Goal: Task Accomplishment & Management: Complete application form

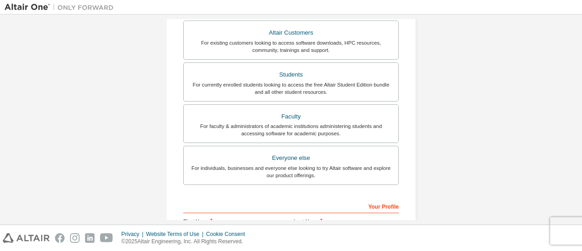
scroll to position [161, 0]
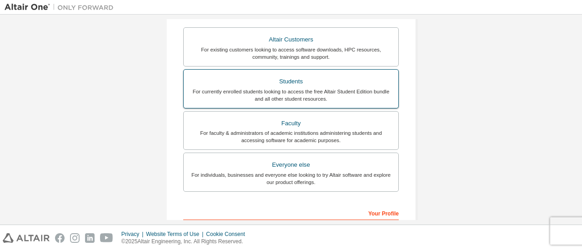
click at [347, 93] on div "For currently enrolled students looking to access the free Altair Student Editi…" at bounding box center [291, 95] width 204 height 15
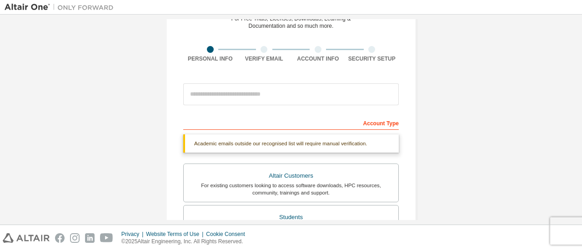
scroll to position [48, 0]
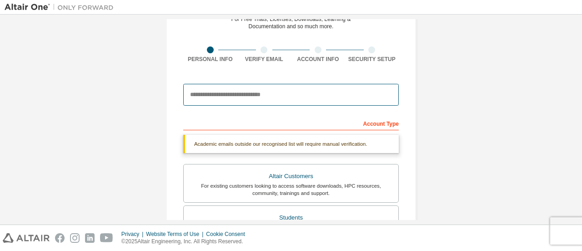
click at [347, 100] on input "email" at bounding box center [291, 95] width 216 height 22
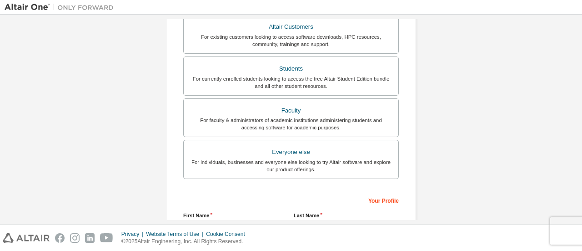
scroll to position [278, 0]
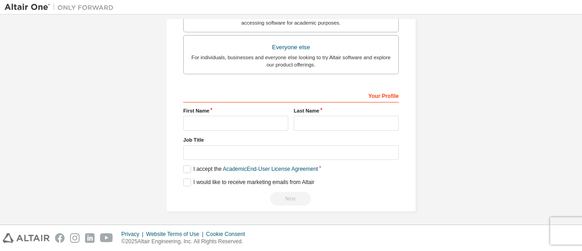
type input "**********"
click at [252, 121] on input "text" at bounding box center [235, 123] width 105 height 15
type input "**********"
click at [297, 123] on input "text" at bounding box center [346, 123] width 105 height 15
type input "******"
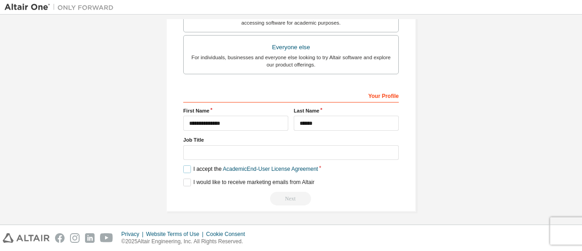
click at [186, 167] on label "I accept the Academic End-User License Agreement" at bounding box center [250, 169] width 135 height 8
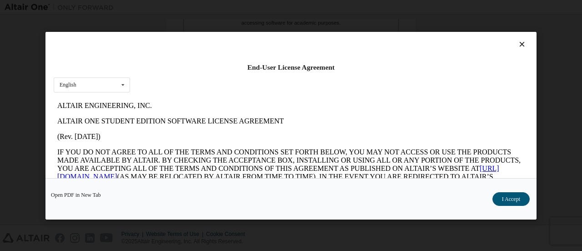
scroll to position [0, 0]
click at [512, 199] on button "I Accept" at bounding box center [511, 198] width 37 height 14
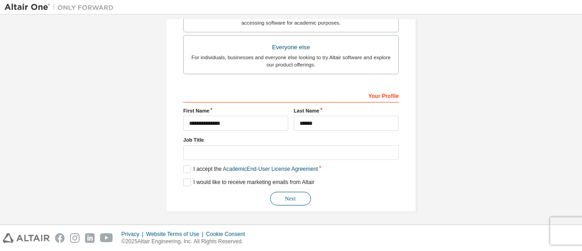
click at [297, 192] on button "Next" at bounding box center [290, 198] width 41 height 14
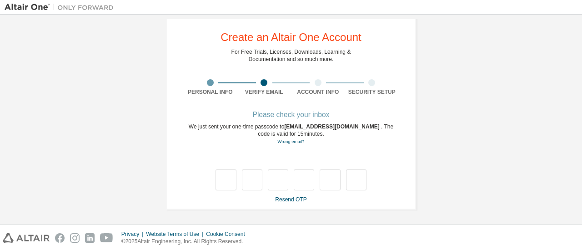
type input "*"
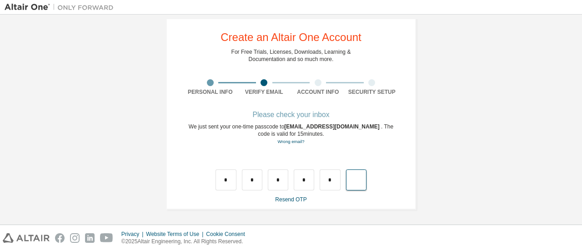
type input "*"
